Goal: Transaction & Acquisition: Purchase product/service

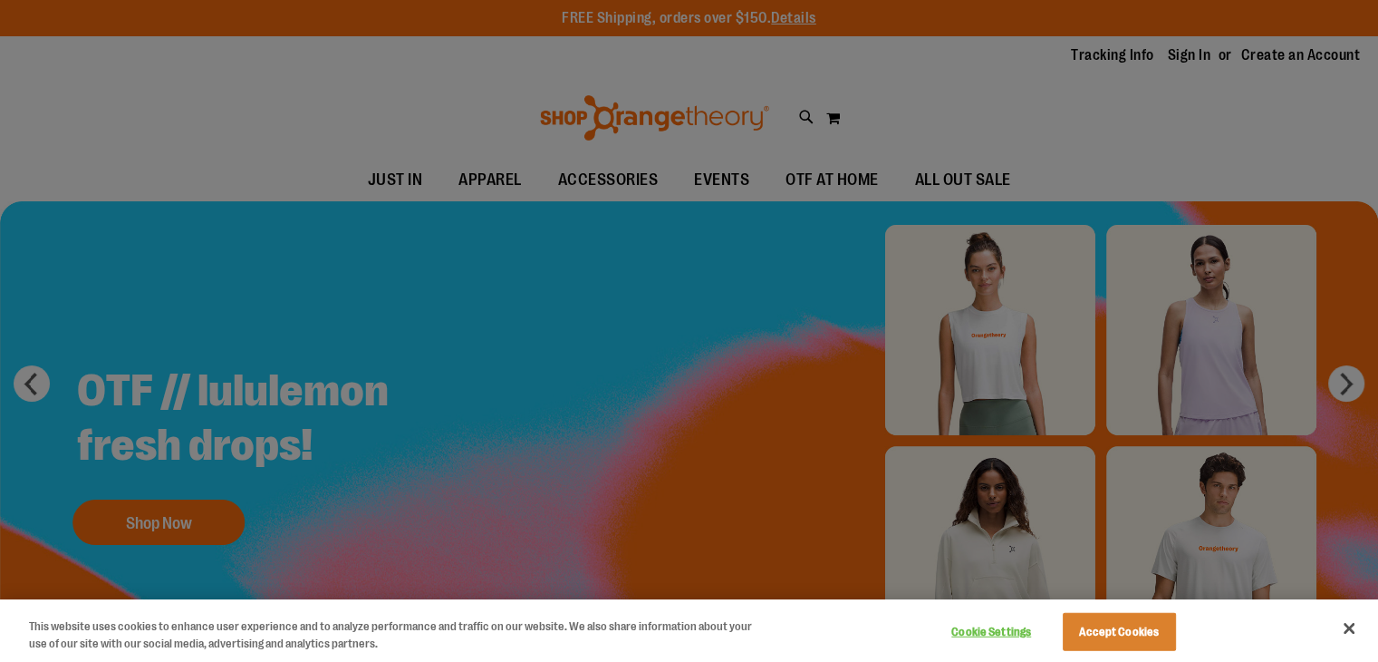
click at [1365, 648] on div at bounding box center [1365, 648] width 0 height 0
click at [1087, 629] on button "Accept Cookies" at bounding box center [1119, 632] width 113 height 38
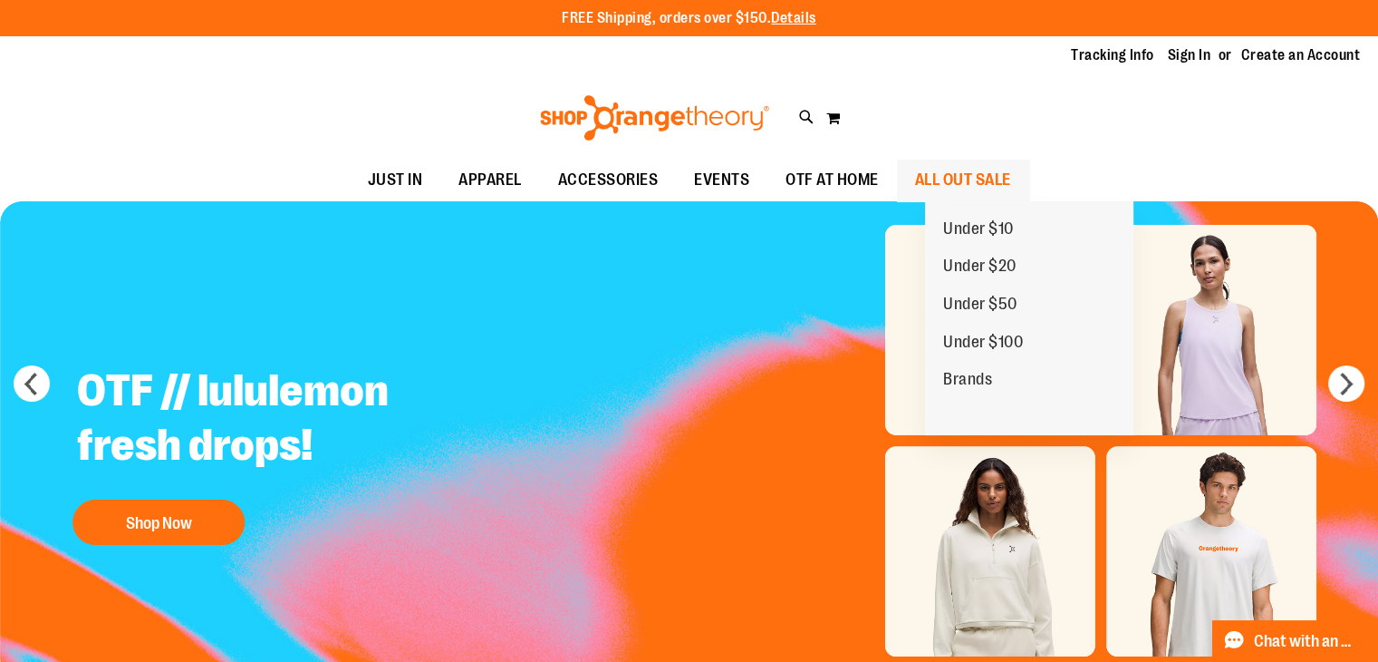
click at [1001, 172] on span "ALL OUT SALE" at bounding box center [963, 180] width 96 height 41
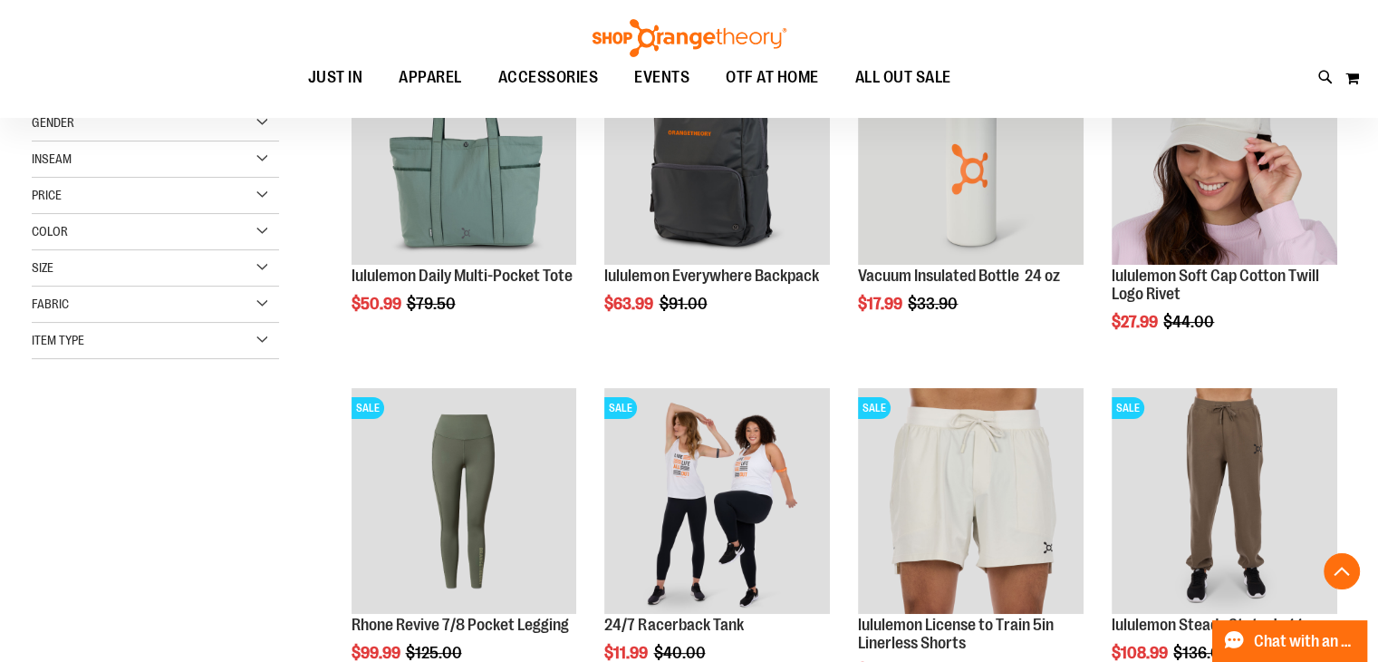
scroll to position [362, 0]
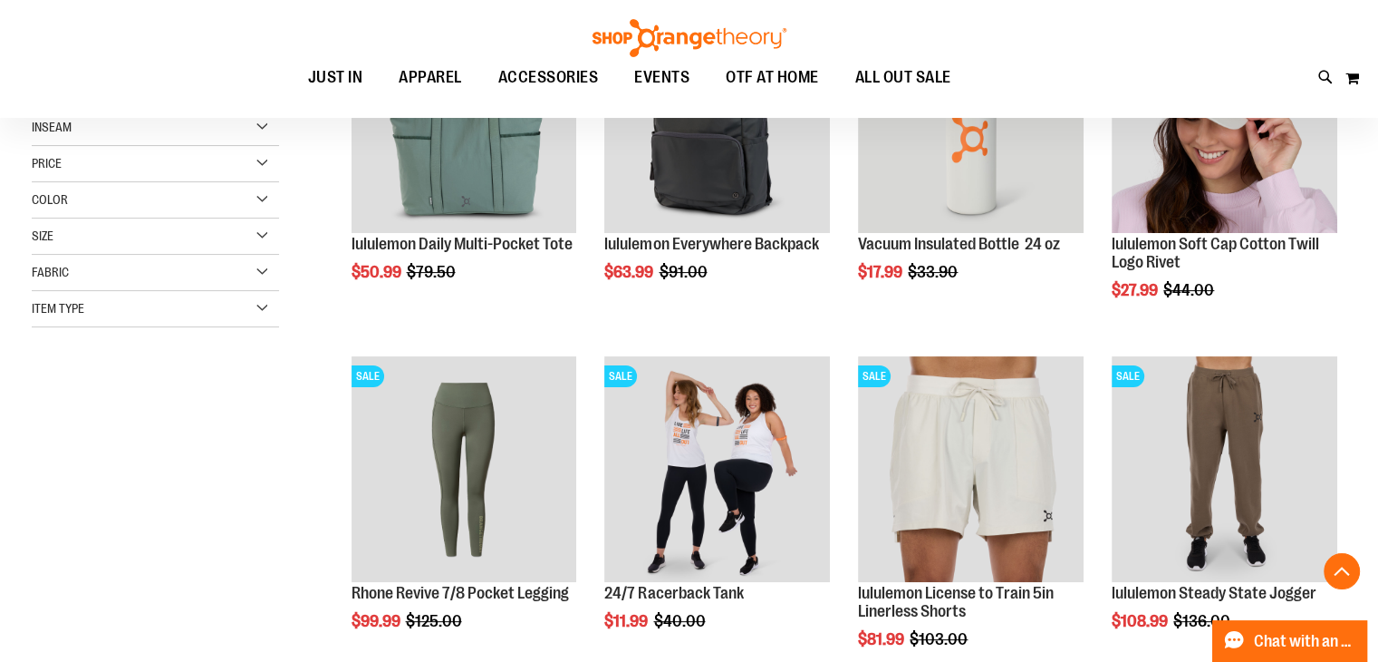
click at [87, 222] on div "Size" at bounding box center [155, 236] width 247 height 36
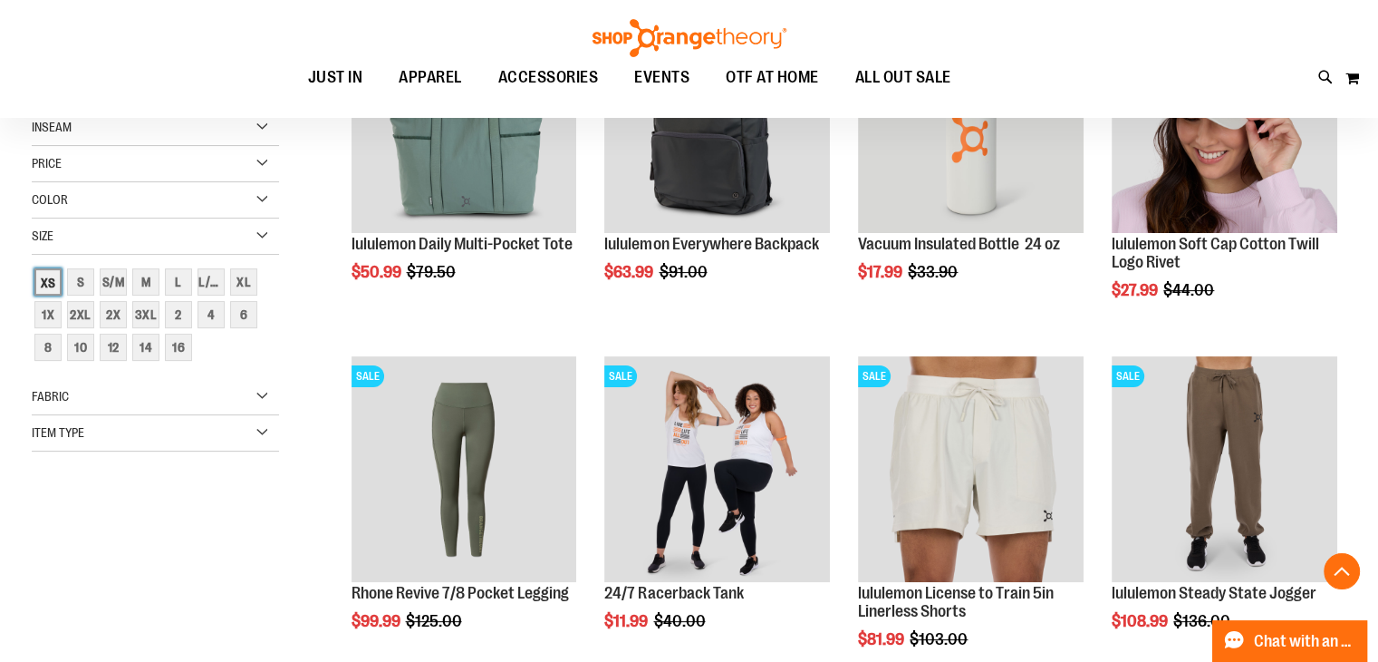
click at [60, 274] on div "XS" at bounding box center [47, 281] width 27 height 27
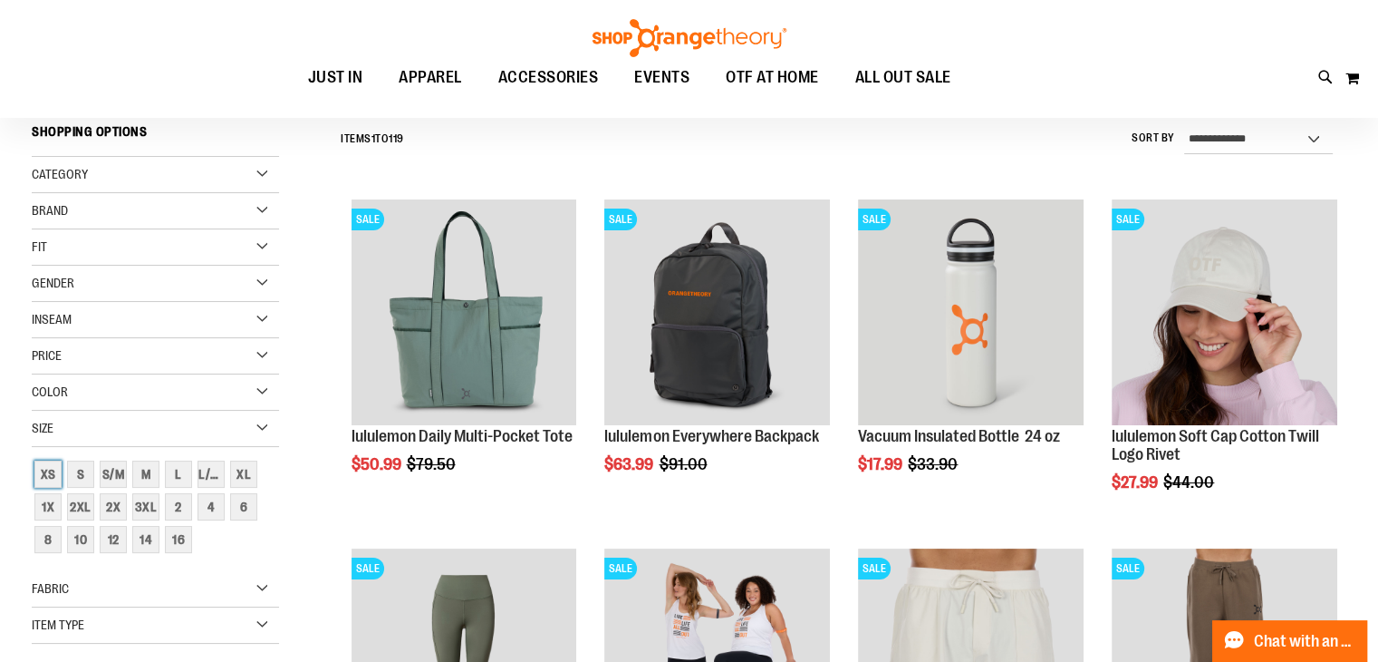
scroll to position [169, 0]
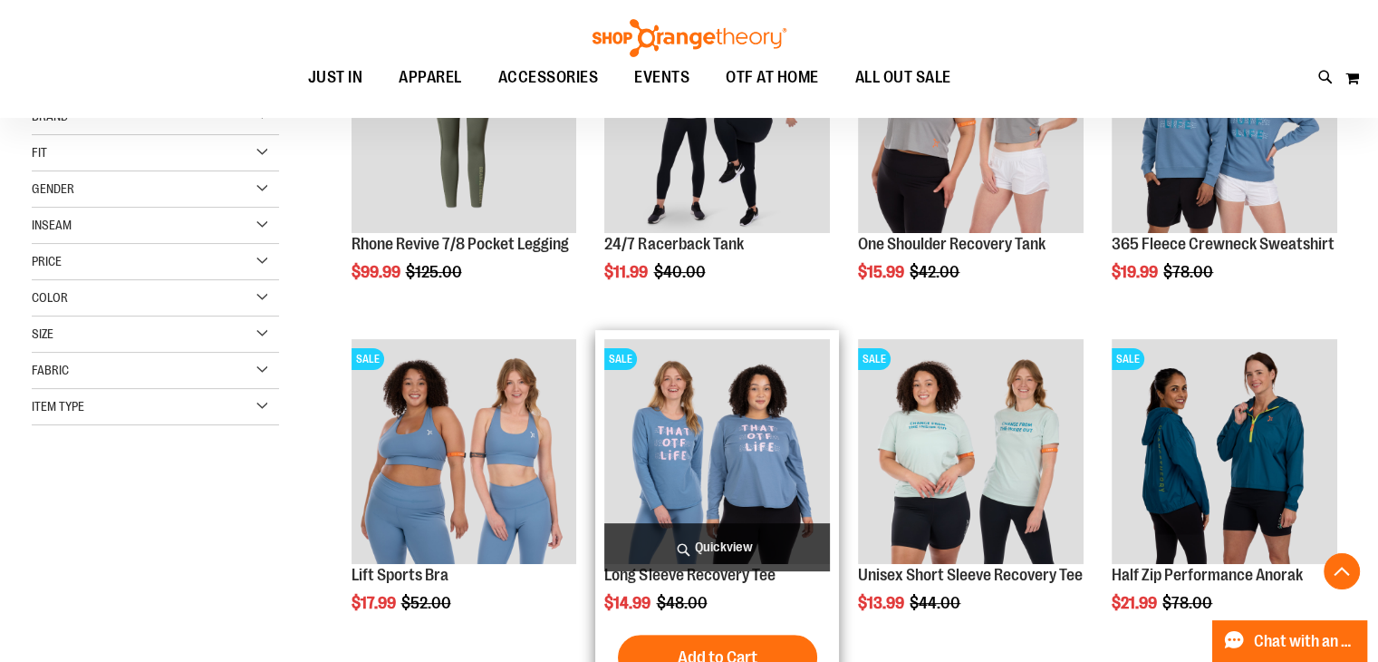
scroll to position [452, 0]
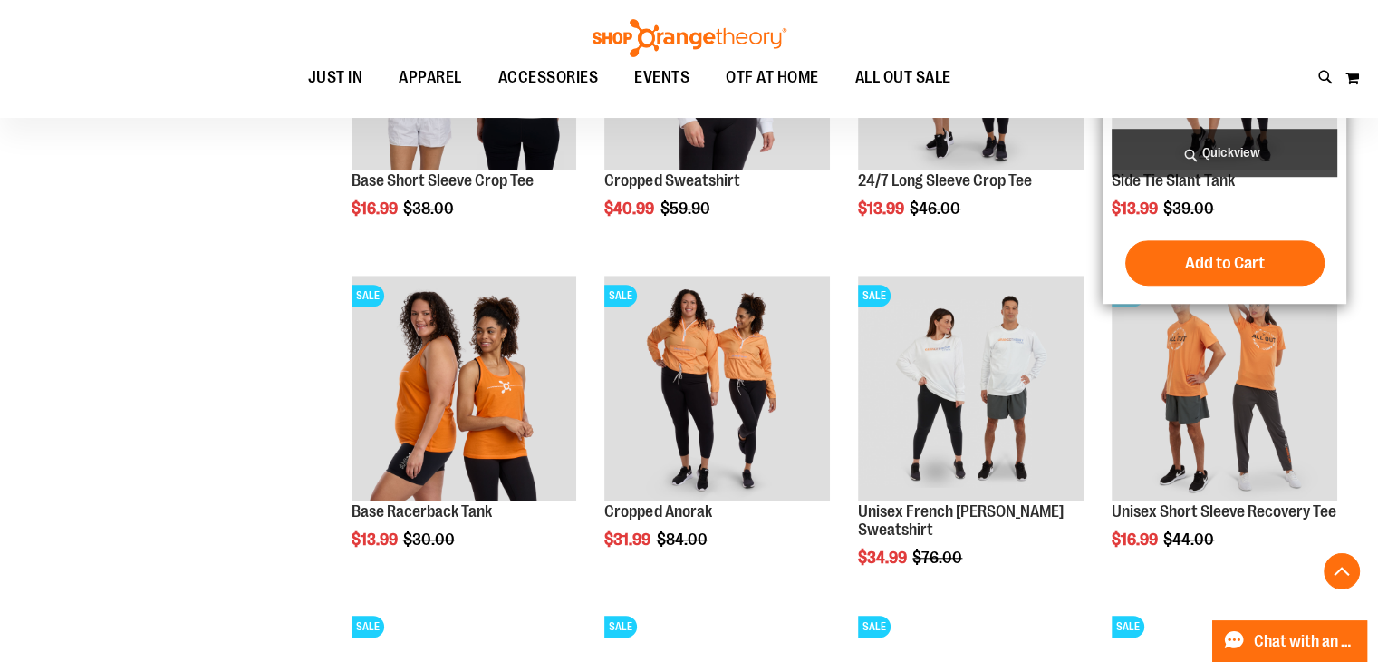
scroll to position [1449, 0]
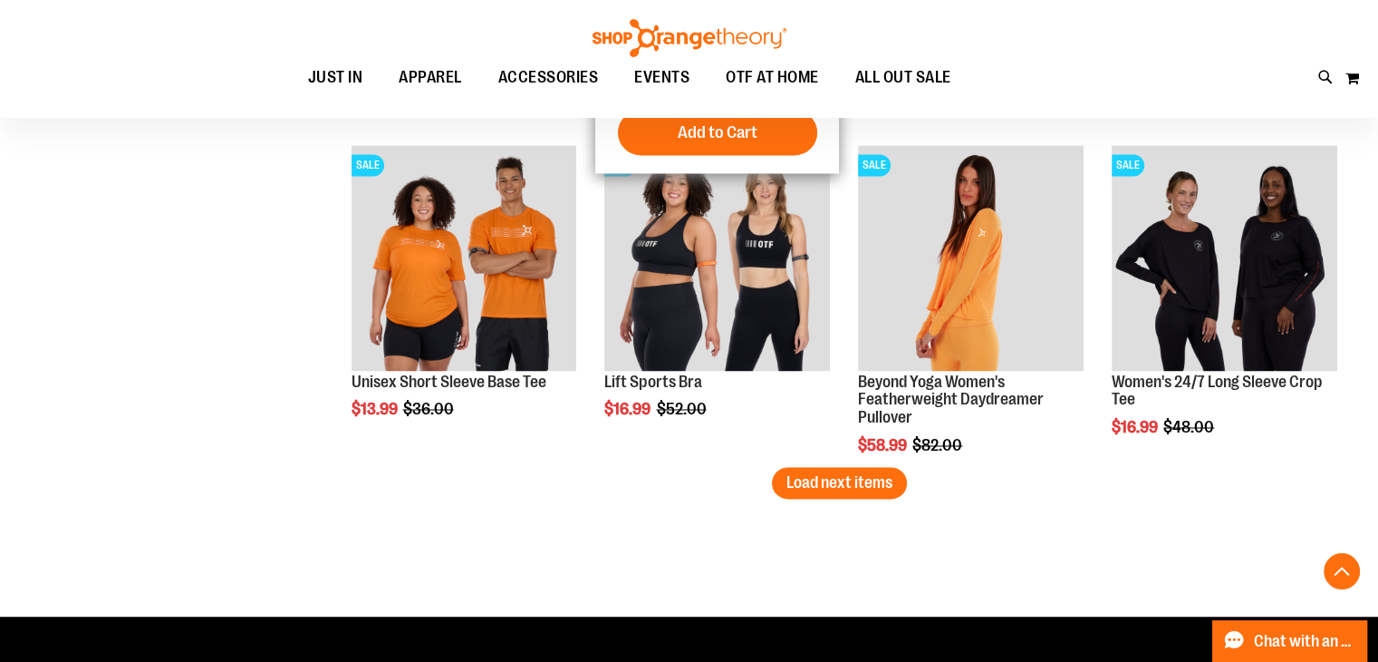
scroll to position [2990, 0]
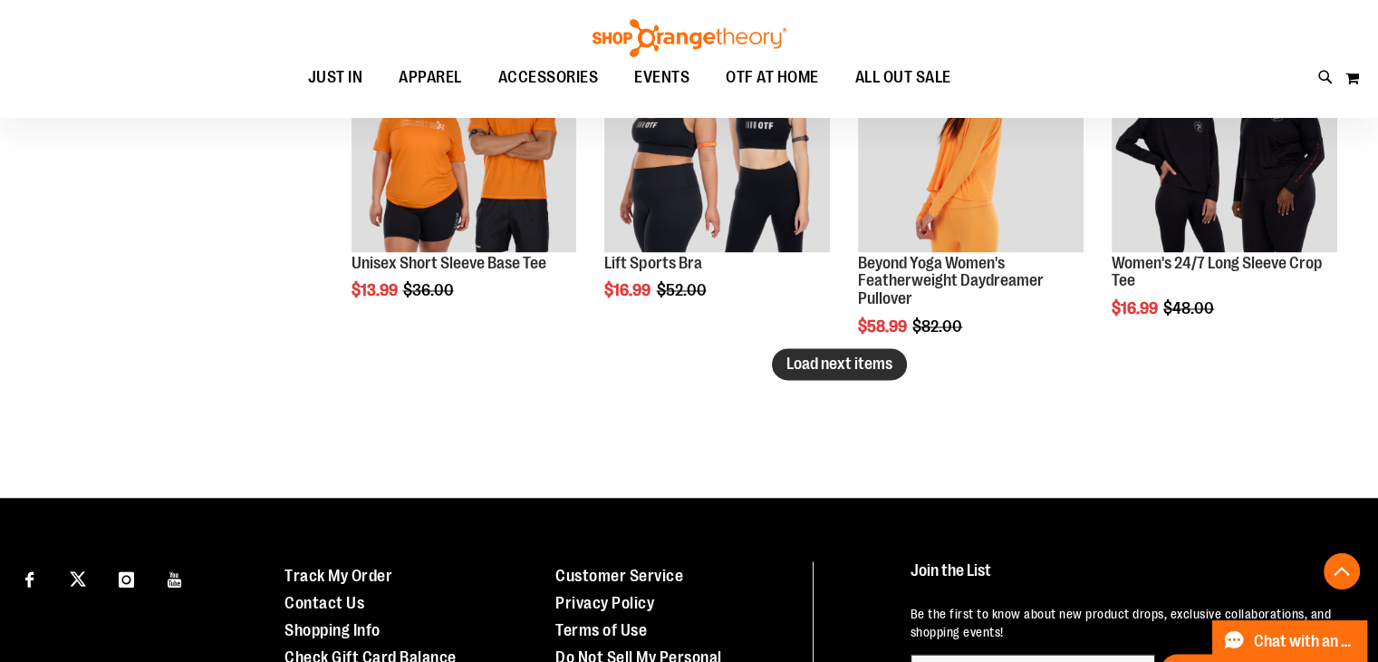
click at [798, 363] on span "Load next items" at bounding box center [840, 363] width 106 height 18
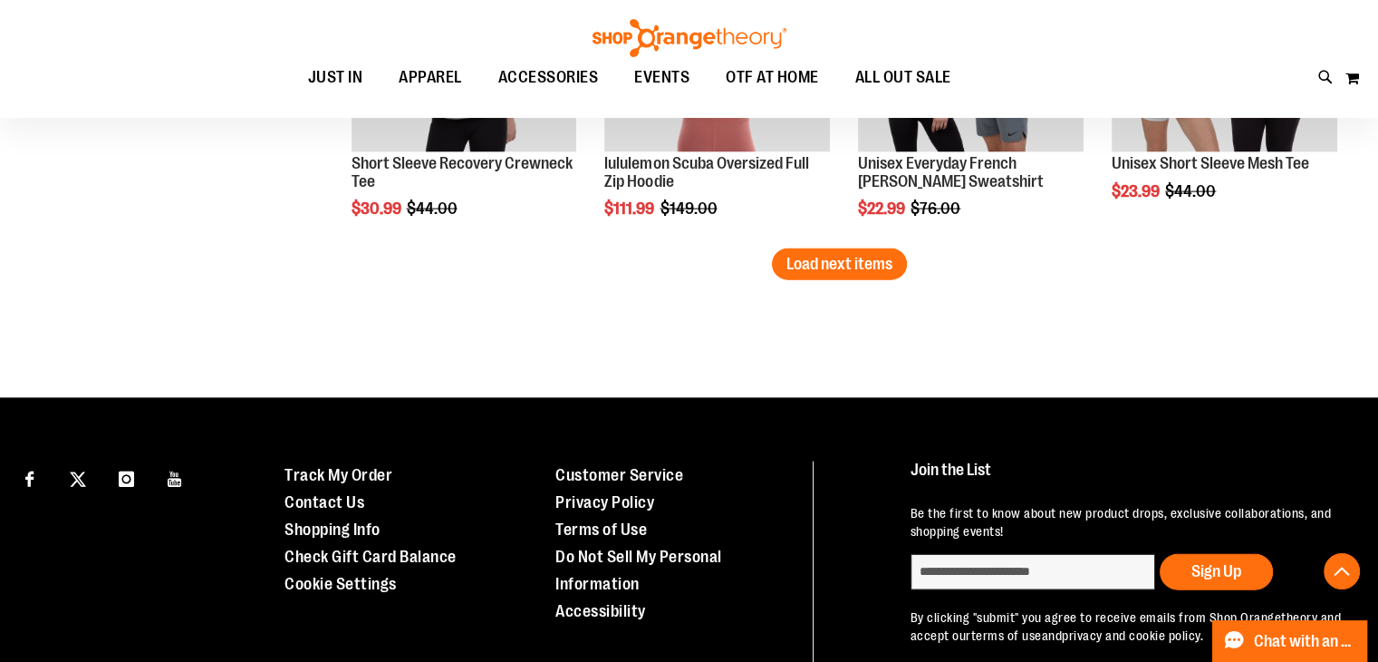
scroll to position [4175, 0]
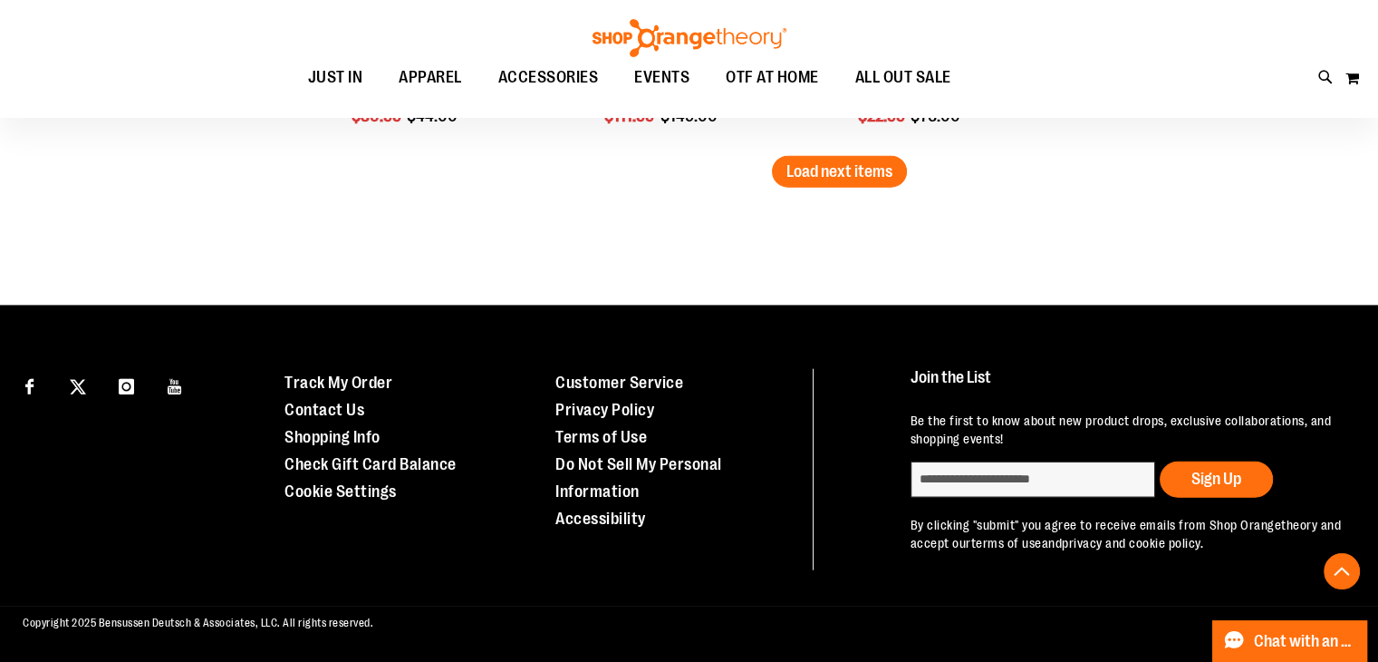
drag, startPoint x: 880, startPoint y: 177, endPoint x: 700, endPoint y: 196, distance: 181.3
click at [869, 180] on button "Load next items" at bounding box center [839, 172] width 135 height 32
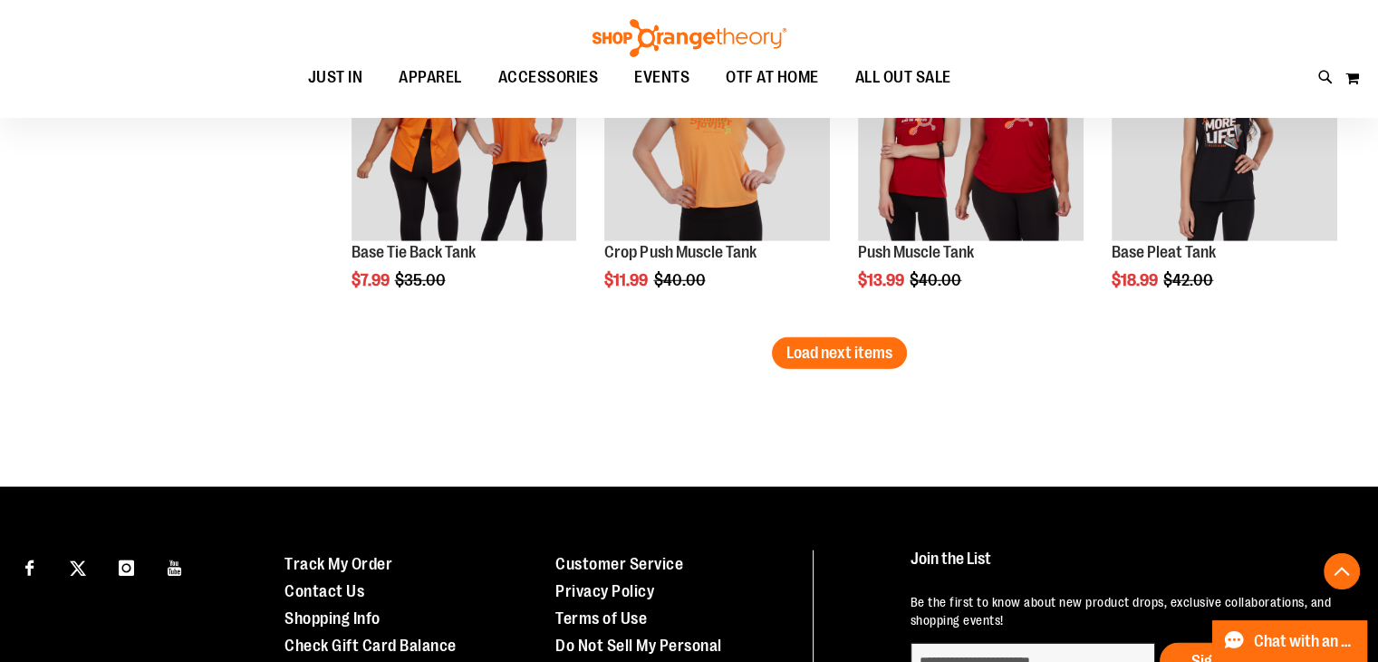
scroll to position [4991, 0]
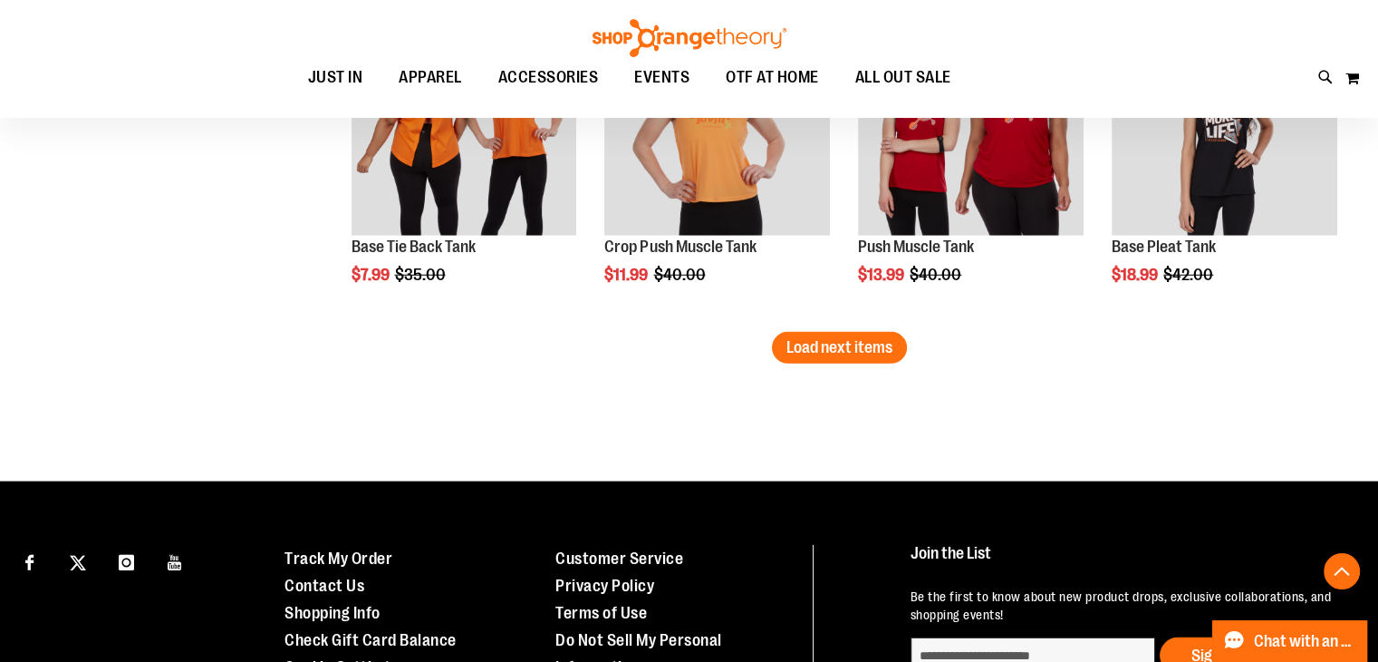
drag, startPoint x: 837, startPoint y: 344, endPoint x: 801, endPoint y: 336, distance: 37.2
click at [837, 344] on span "Load next items" at bounding box center [840, 347] width 106 height 18
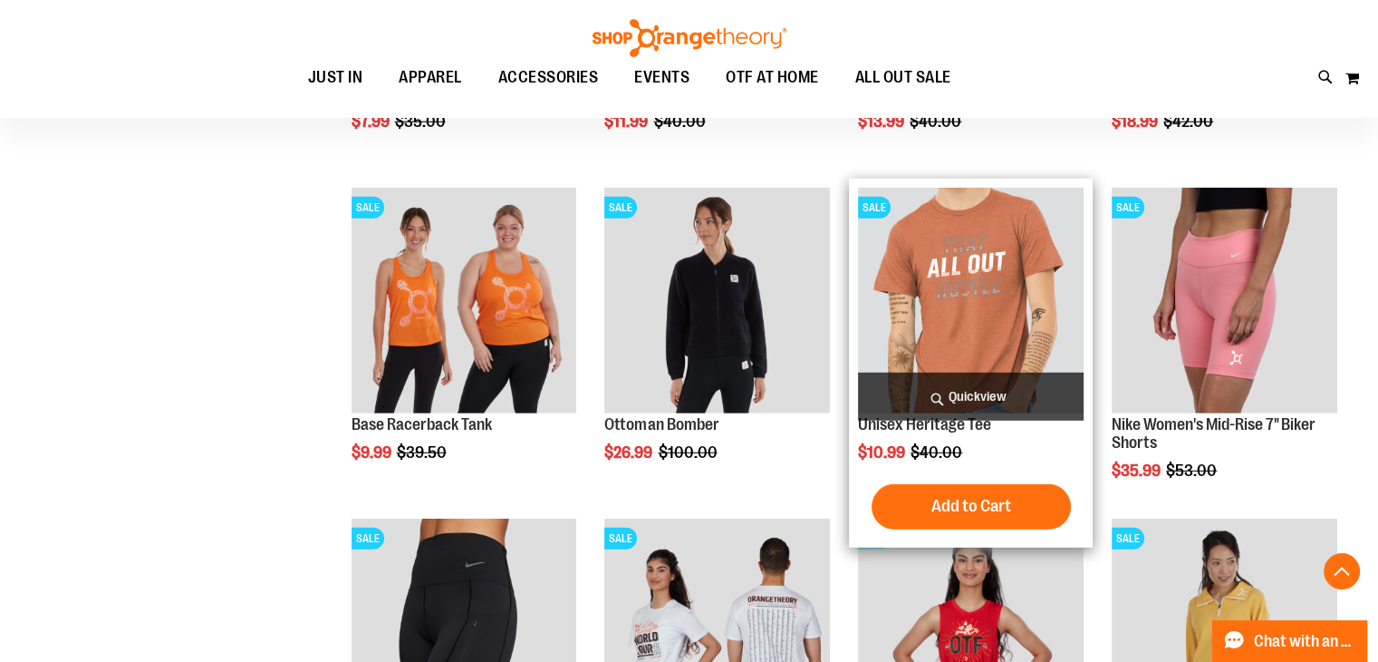
scroll to position [5072, 0]
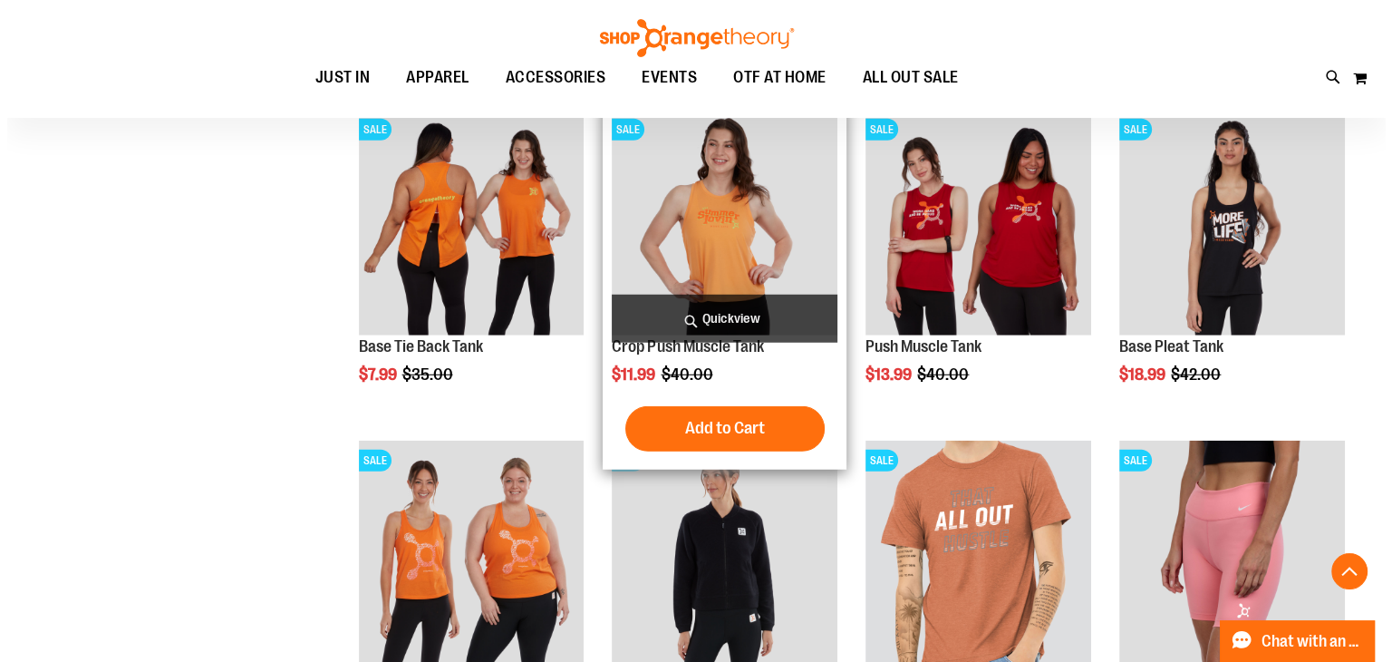
scroll to position [4800, 0]
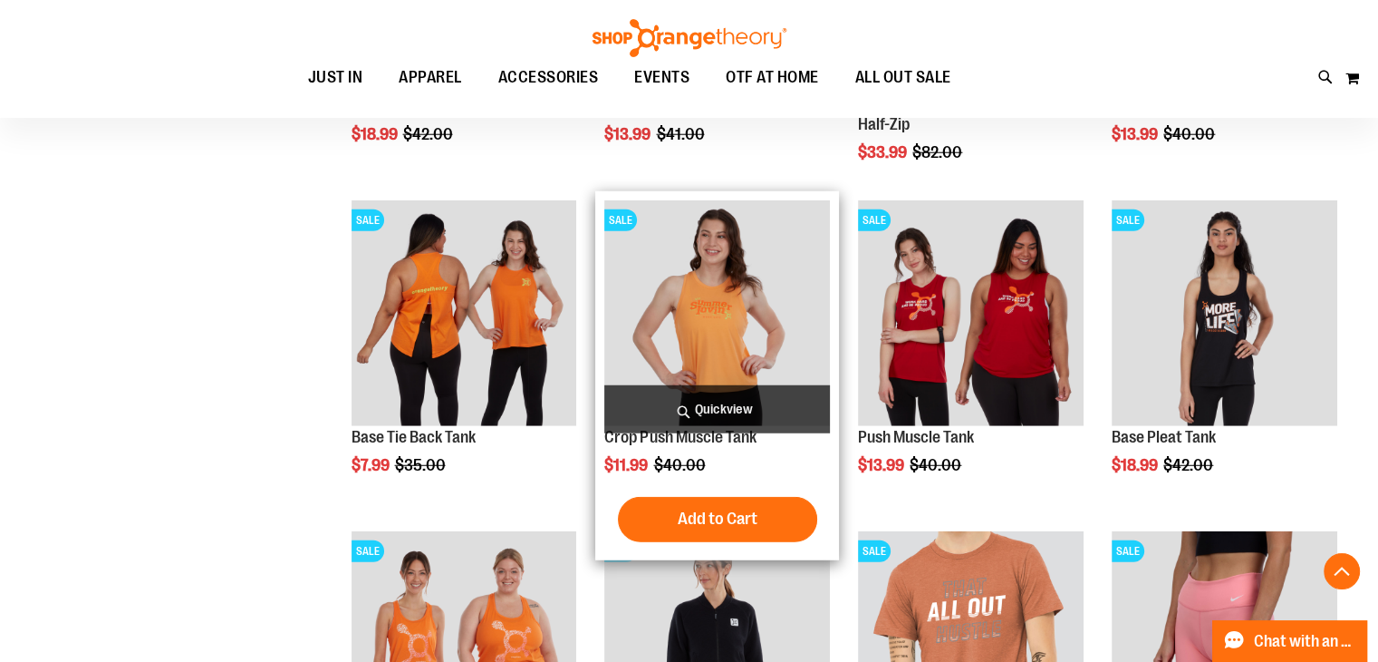
click at [732, 401] on span "Quickview" at bounding box center [717, 409] width 226 height 48
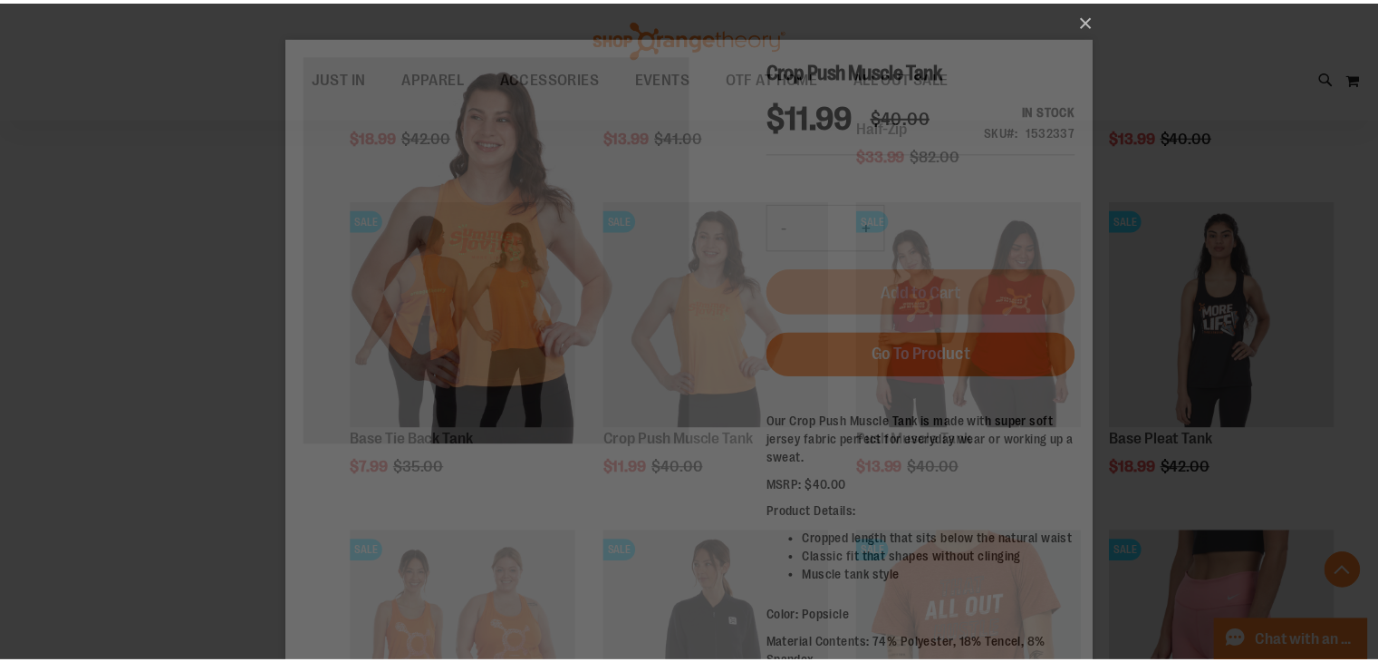
scroll to position [0, 0]
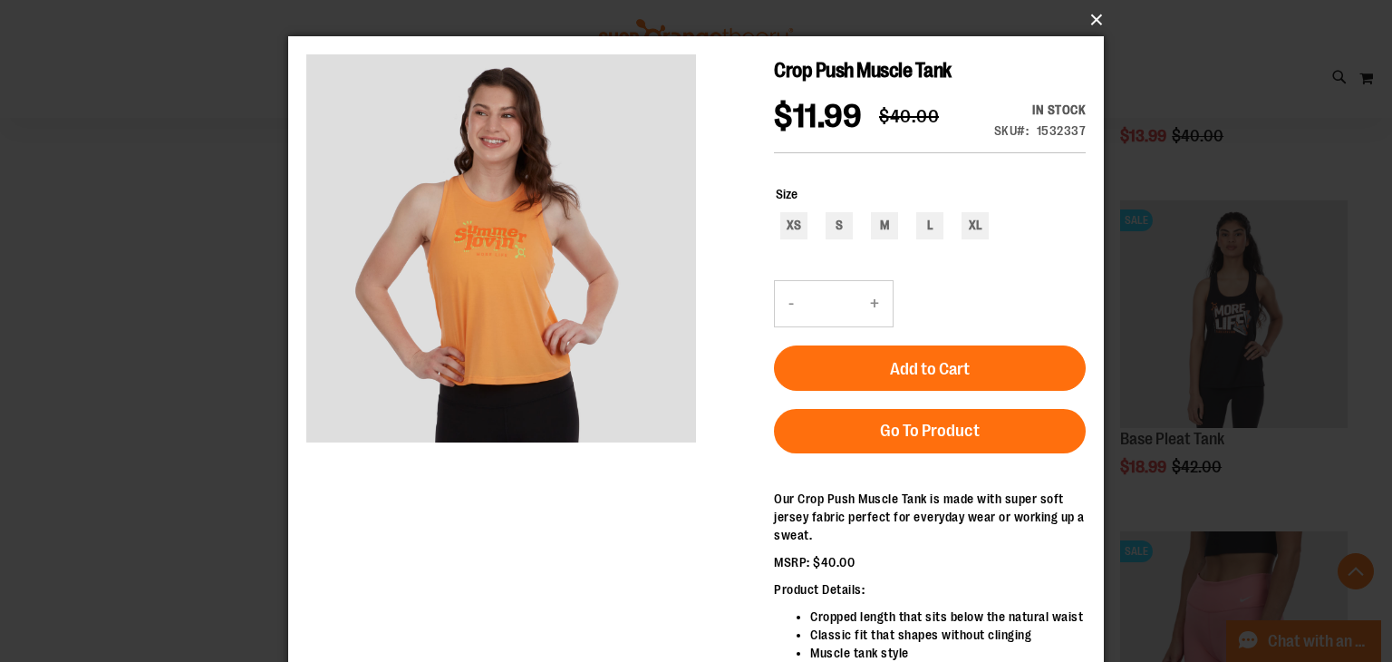
click at [1097, 12] on button "×" at bounding box center [702, 20] width 816 height 40
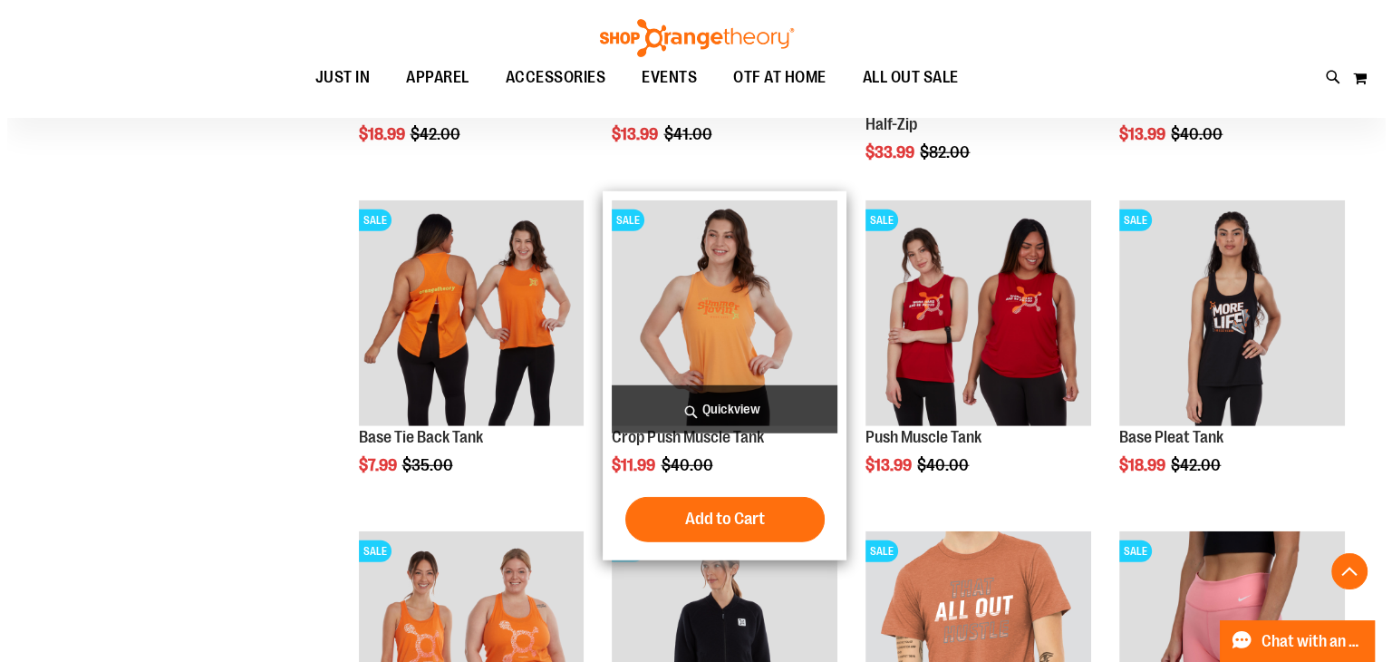
scroll to position [4529, 0]
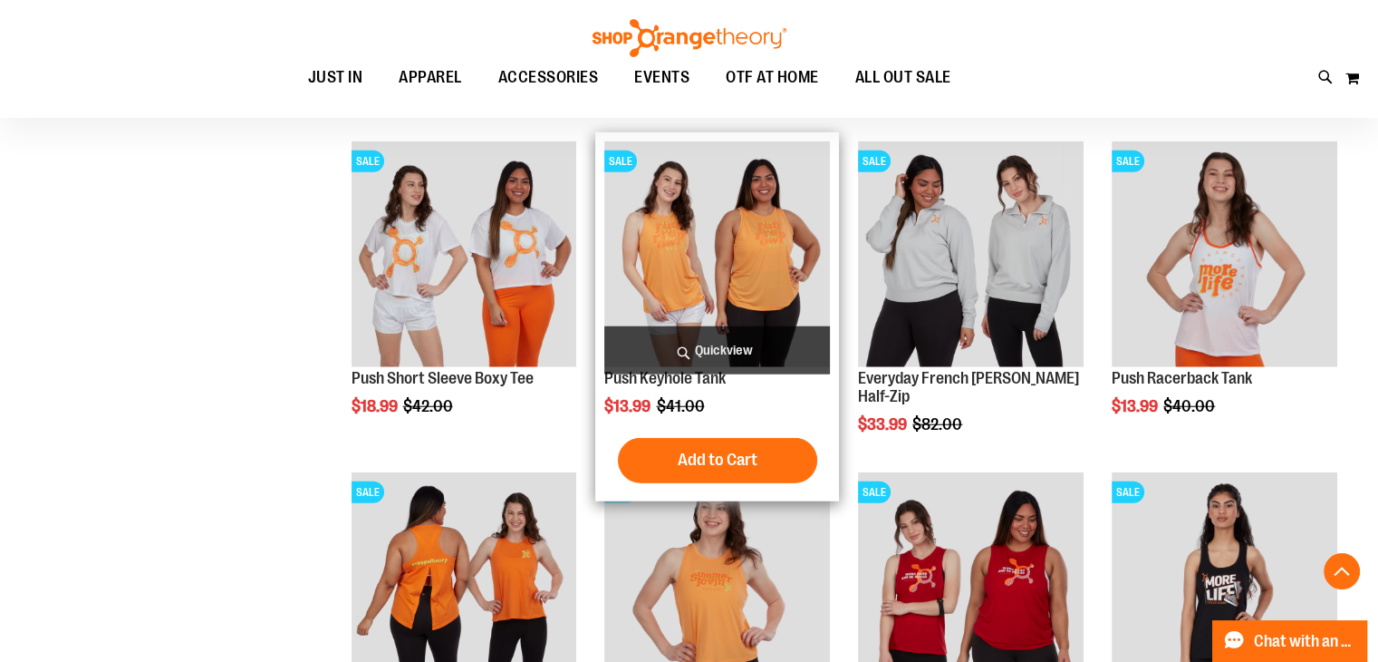
click at [694, 345] on span "Quickview" at bounding box center [717, 350] width 226 height 48
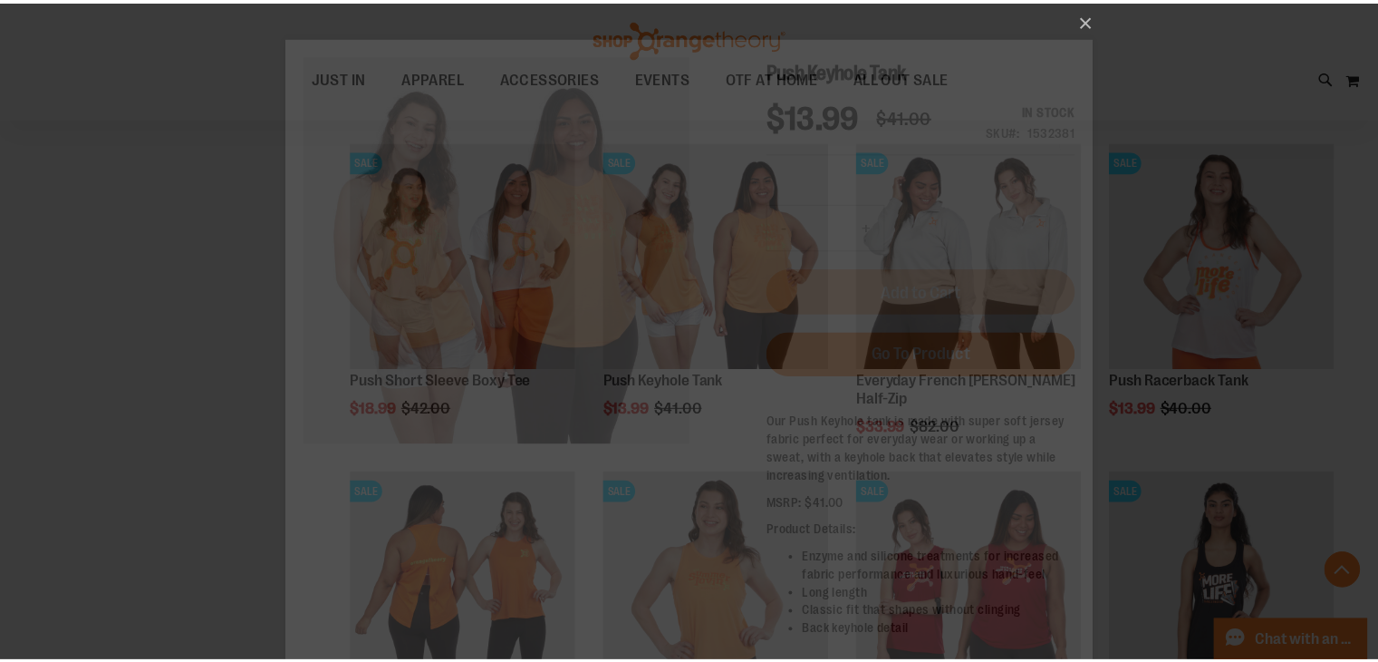
scroll to position [0, 0]
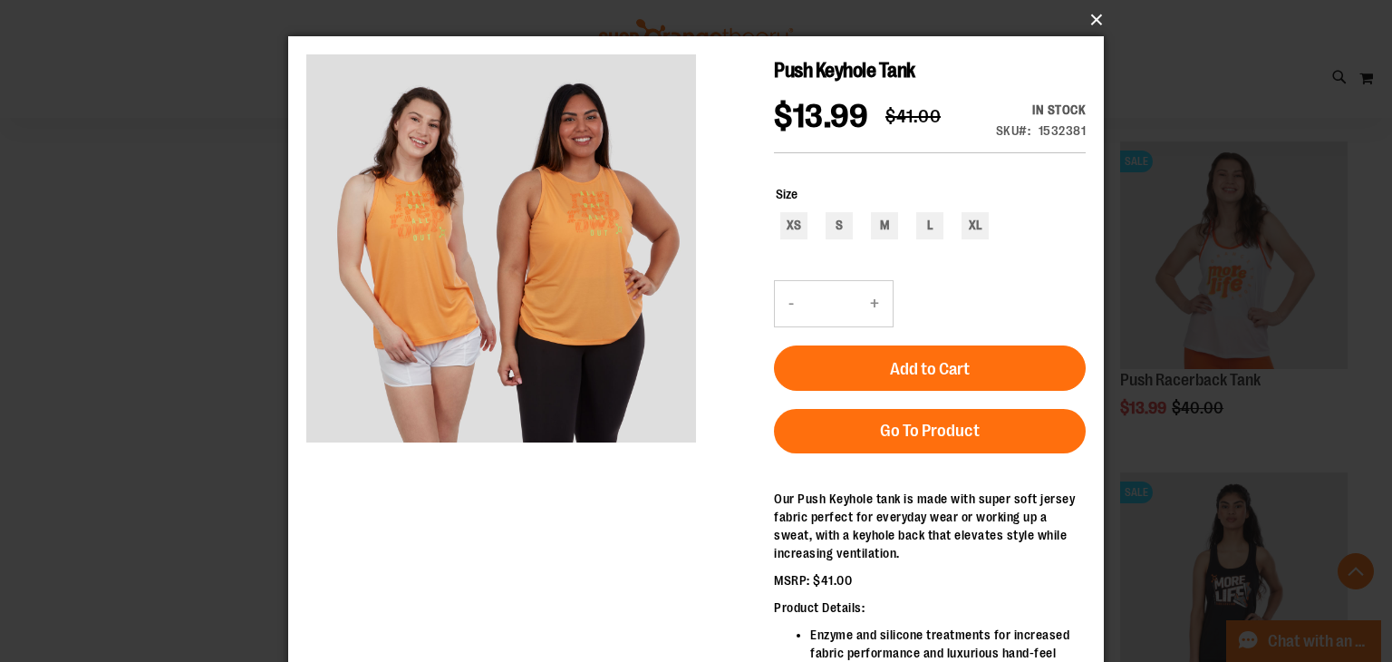
click at [1090, 15] on button "×" at bounding box center [702, 20] width 816 height 40
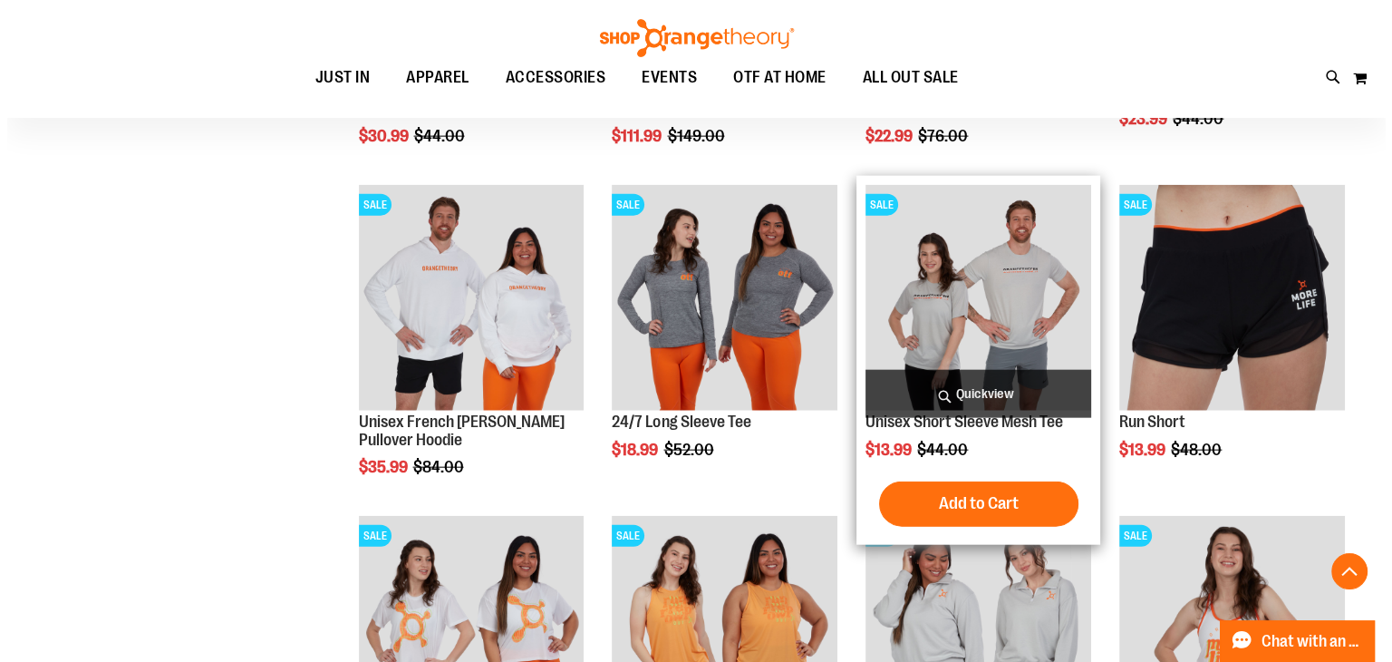
scroll to position [4075, 0]
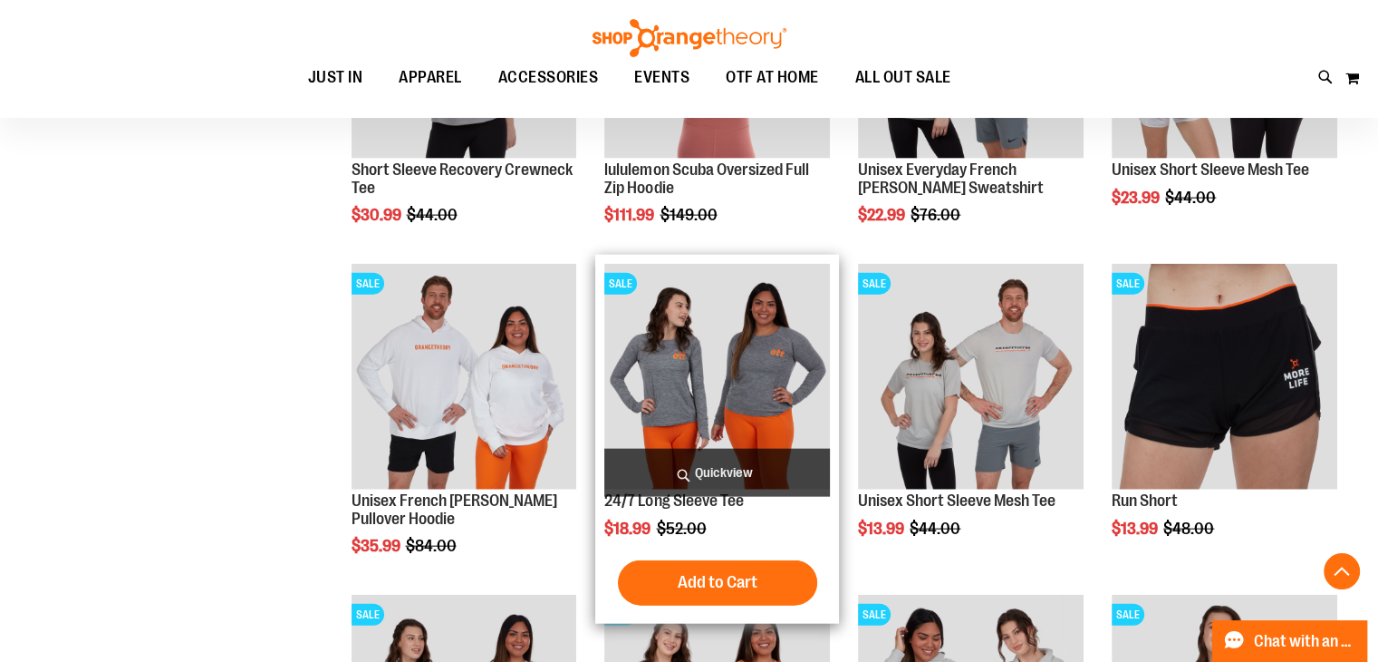
click at [707, 360] on img "product" at bounding box center [717, 377] width 226 height 226
click at [700, 474] on span "Quickview" at bounding box center [717, 473] width 226 height 48
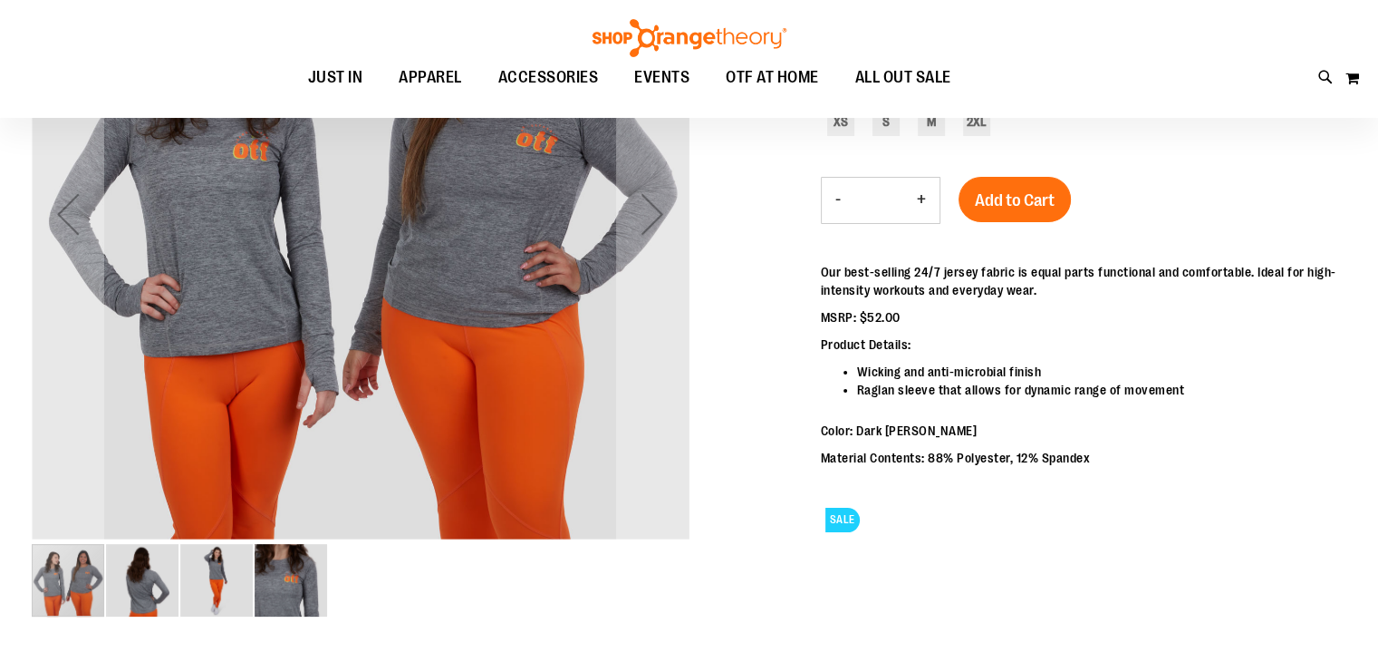
scroll to position [180, 0]
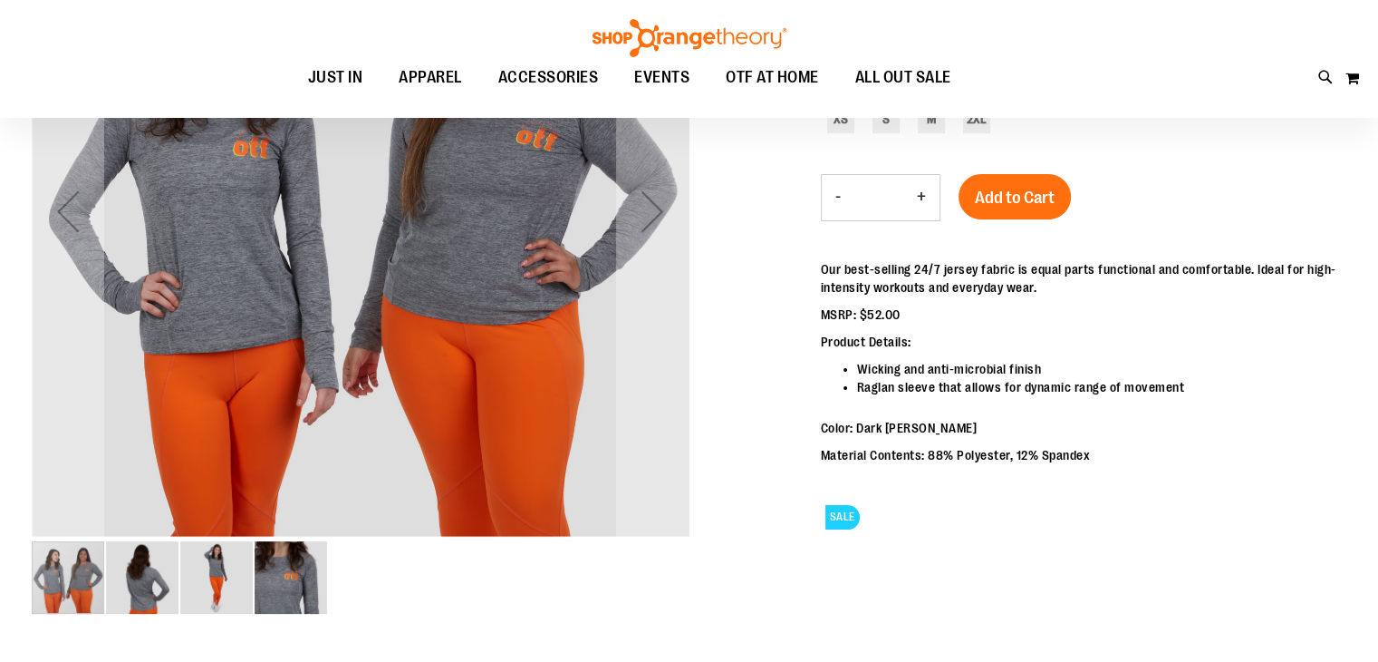
click at [138, 583] on img "image 2 of 4" at bounding box center [142, 577] width 73 height 73
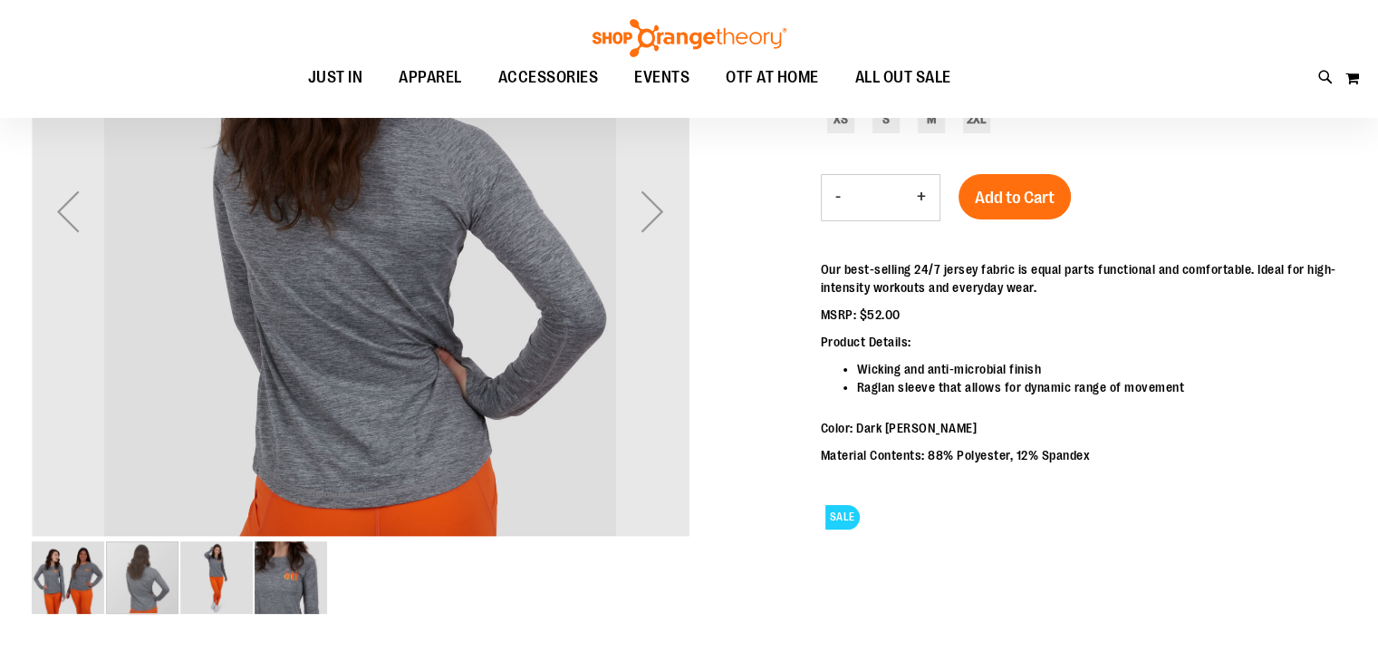
scroll to position [179, 0]
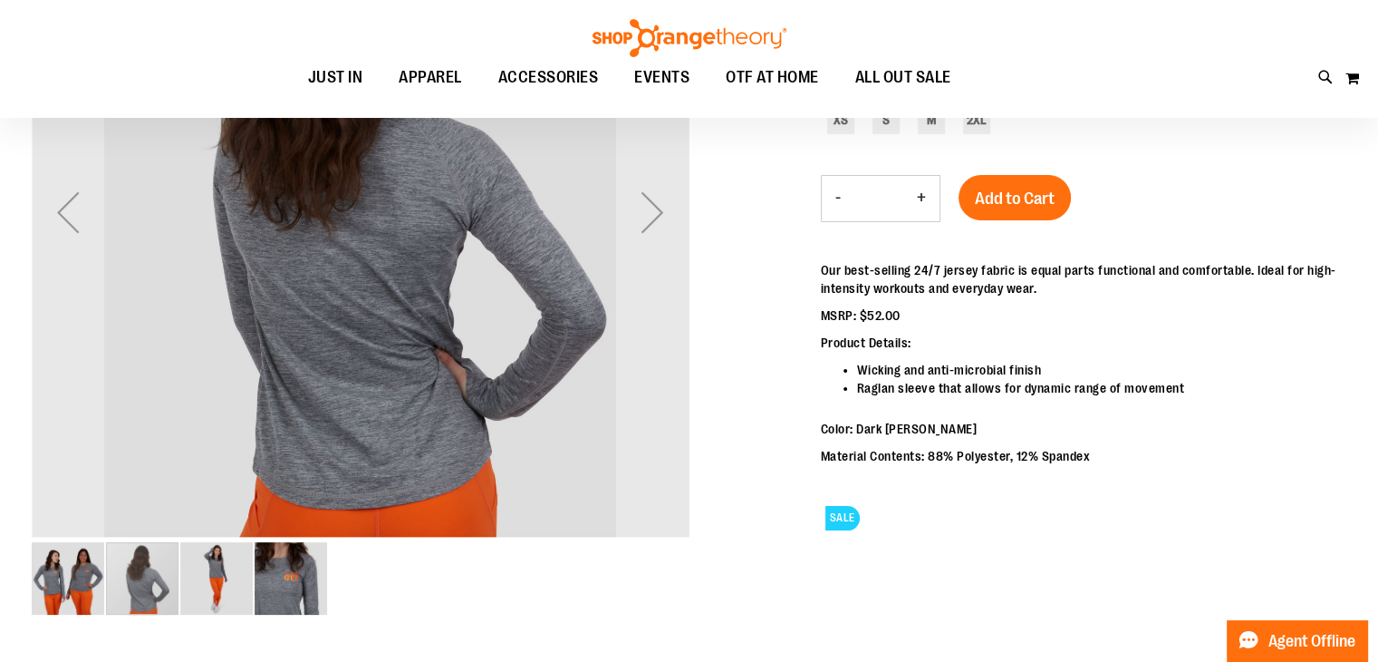
click at [214, 588] on img "image 3 of 4" at bounding box center [216, 578] width 73 height 73
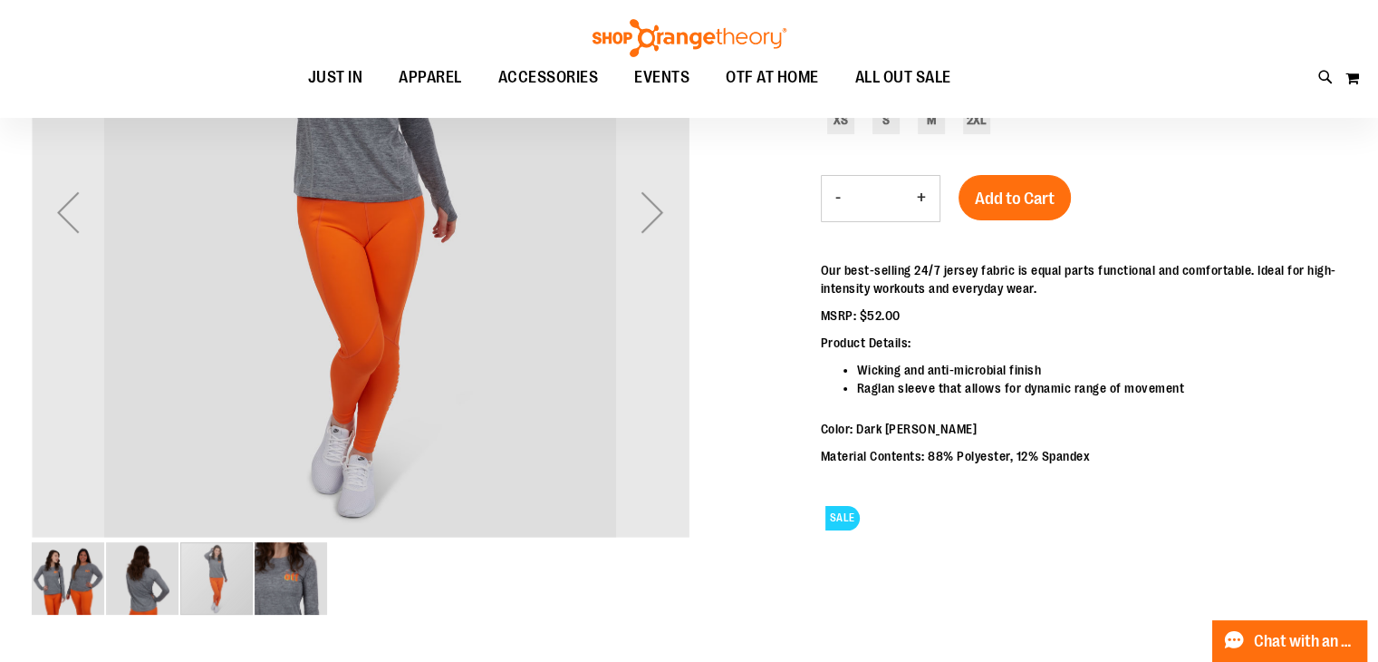
click at [260, 581] on img "image 4 of 4" at bounding box center [291, 578] width 73 height 73
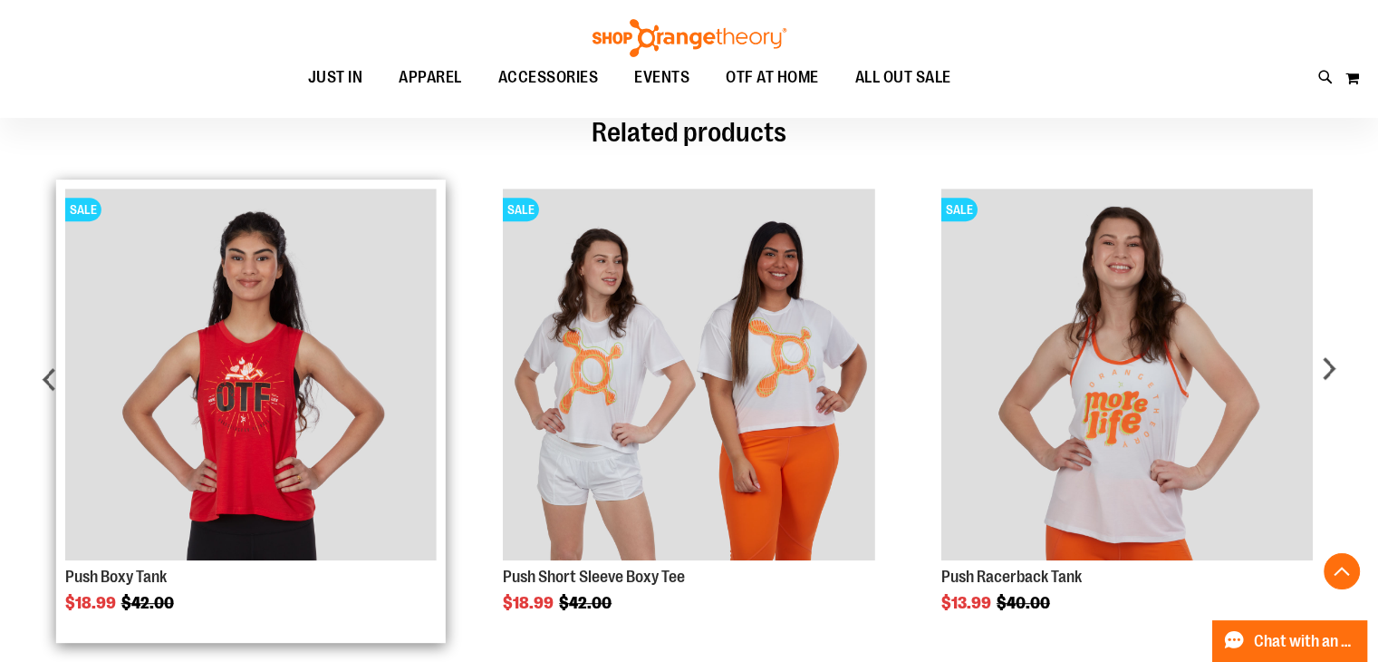
scroll to position [1086, 0]
